Goal: Navigation & Orientation: Find specific page/section

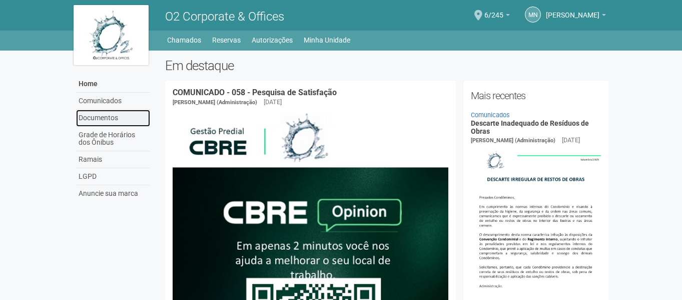
click at [111, 118] on link "Documentos" at bounding box center [113, 118] width 74 height 17
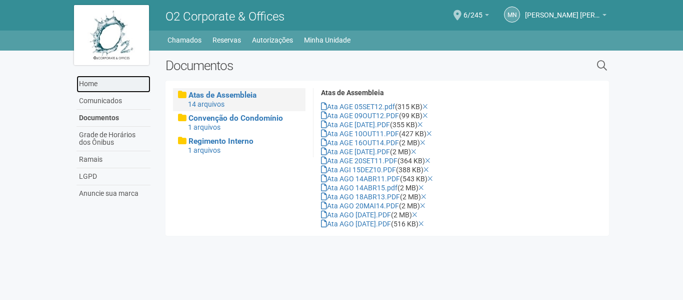
click at [93, 87] on link "Home" at bounding box center [114, 84] width 74 height 17
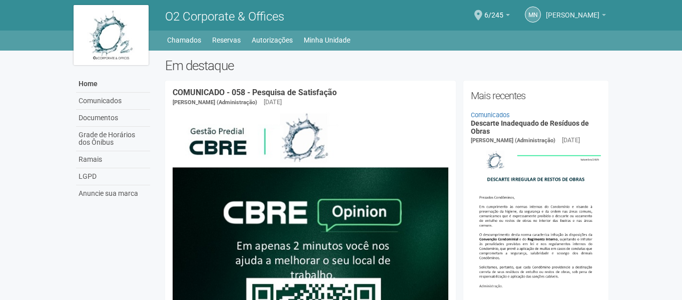
click at [571, 15] on span "[PERSON_NAME]" at bounding box center [573, 11] width 54 height 18
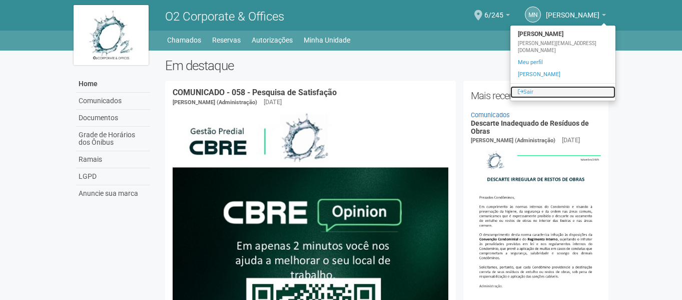
click at [510, 91] on link "Sair" at bounding box center [562, 92] width 105 height 12
